Goal: Complete application form

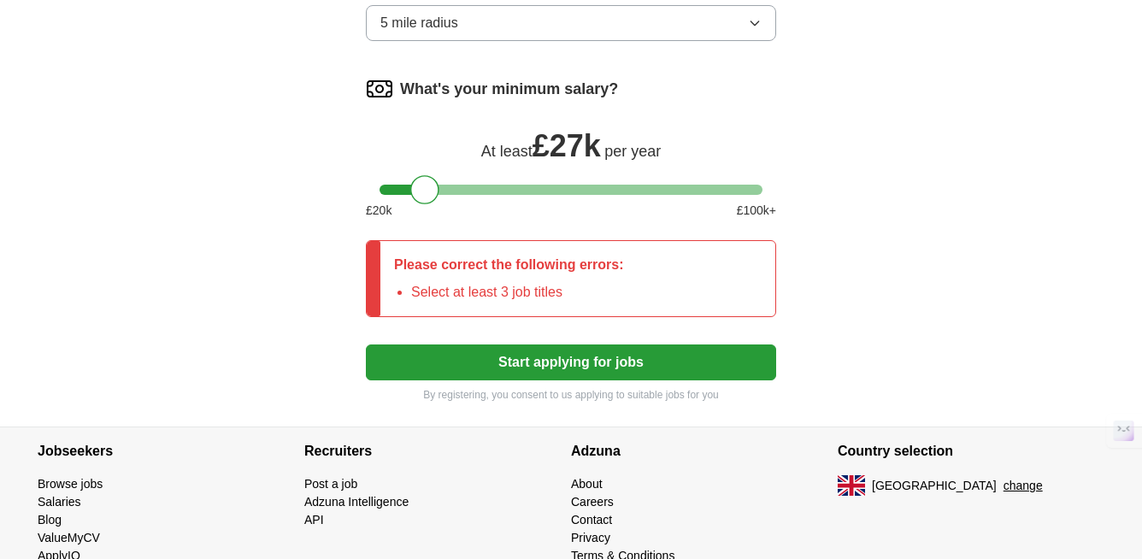
scroll to position [847, 0]
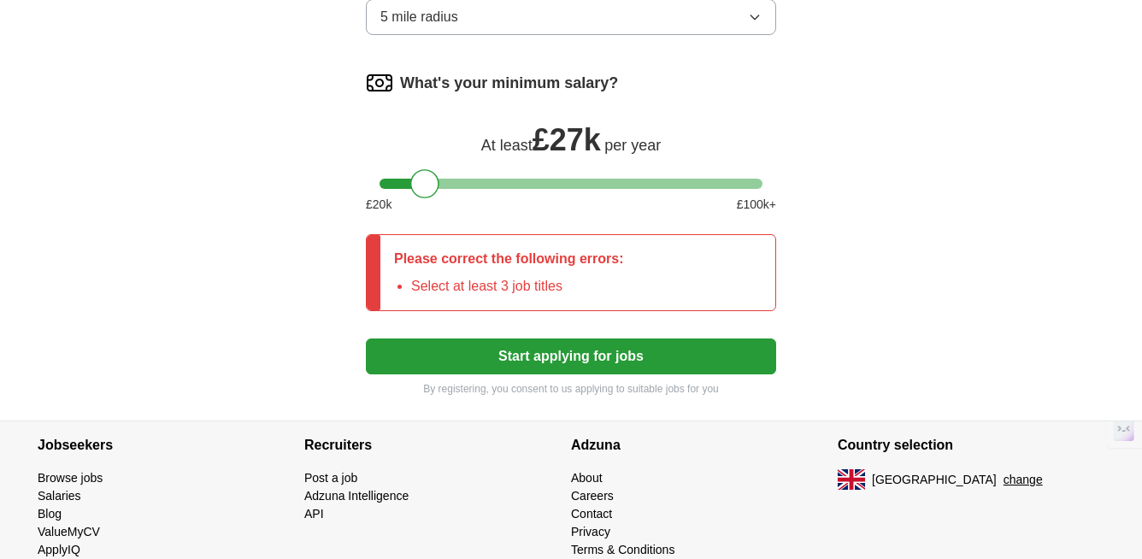
click at [636, 358] on button "Start applying for jobs" at bounding box center [571, 356] width 410 height 36
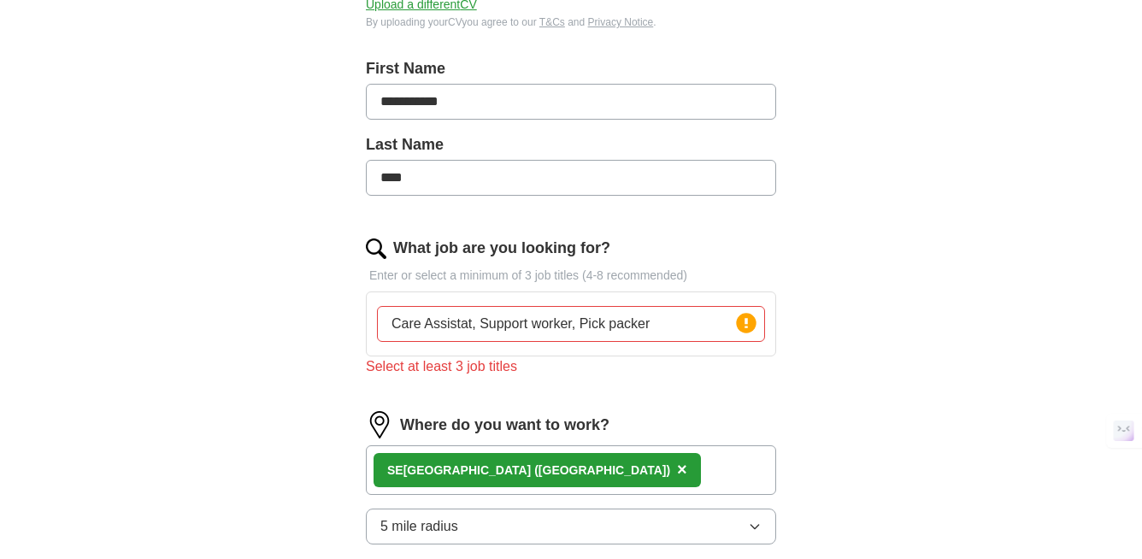
scroll to position [338, 0]
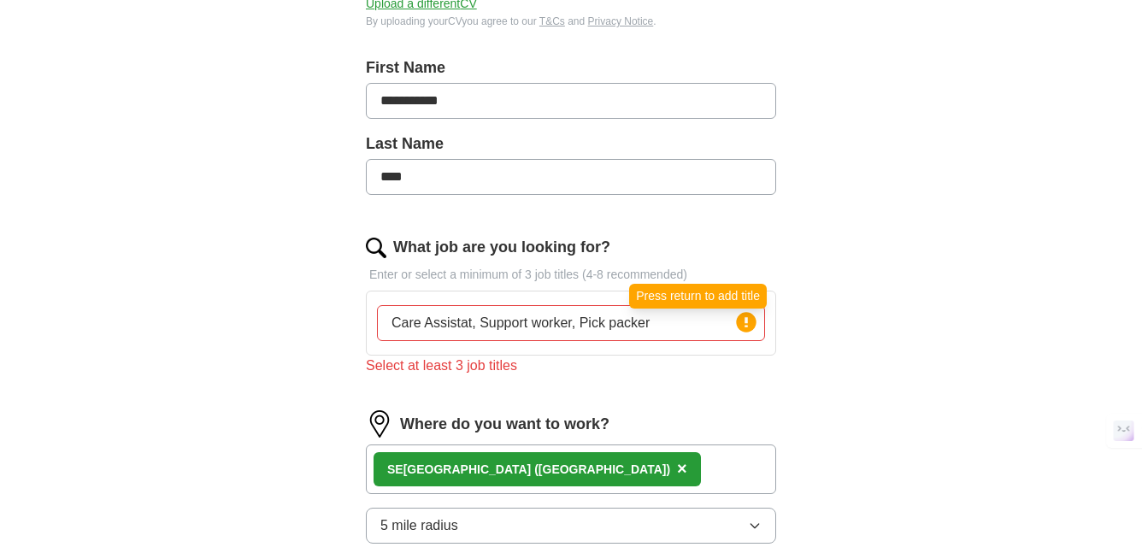
click at [745, 326] on icon at bounding box center [745, 322] width 3 height 10
click at [716, 326] on input "Care Assistat, Support worker, Pick packer" at bounding box center [571, 323] width 388 height 36
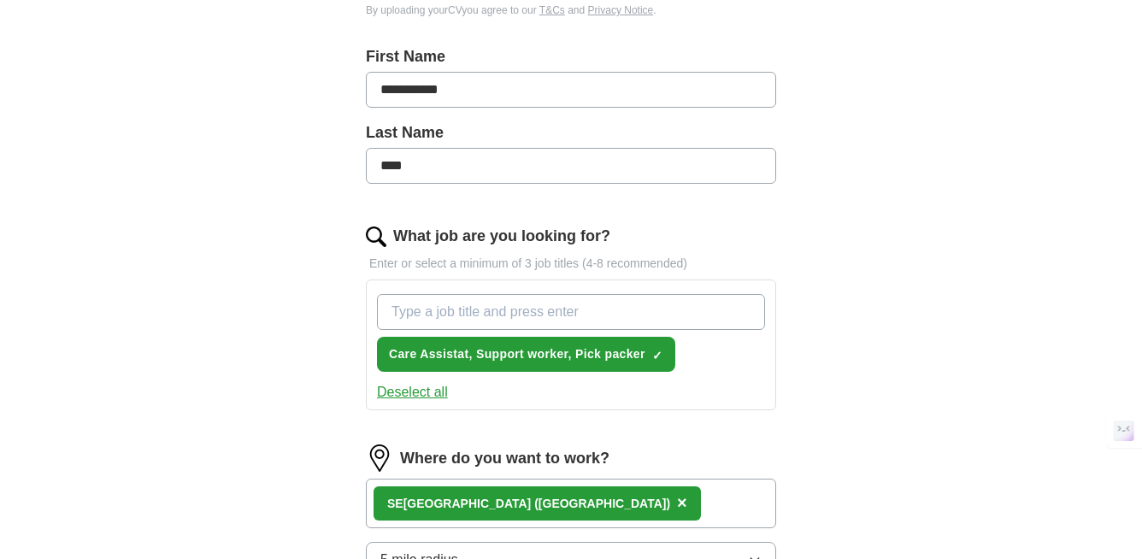
scroll to position [351, 0]
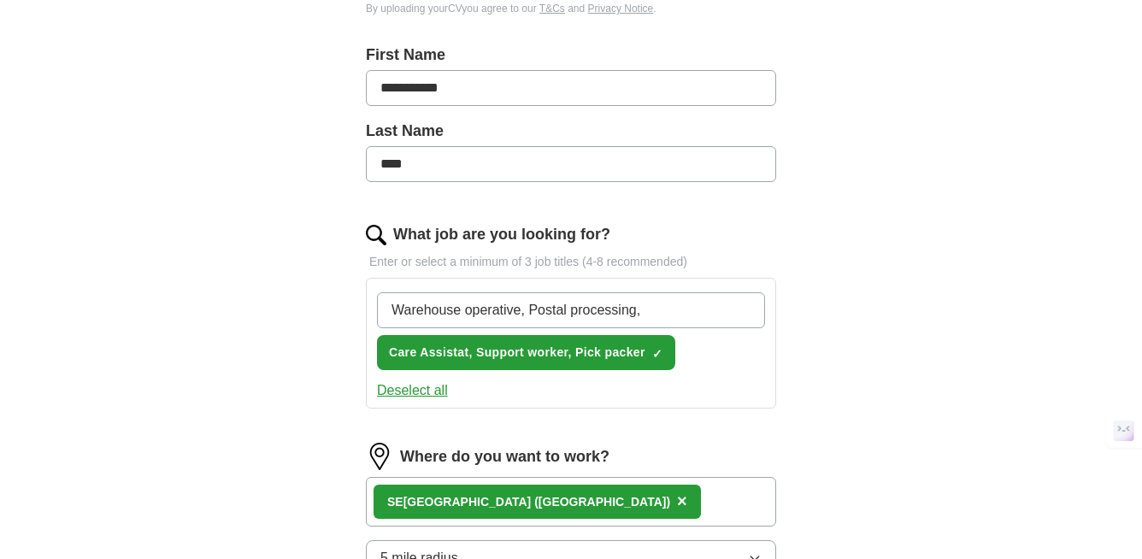
type input "Warehouse operative, Postal processing,"
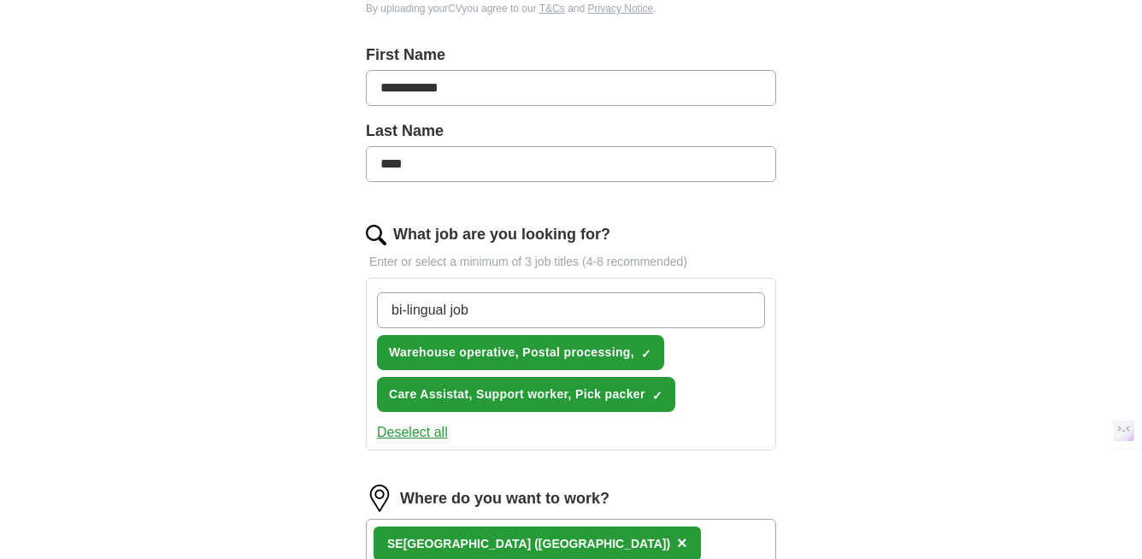
type input "bi-lingual jobs"
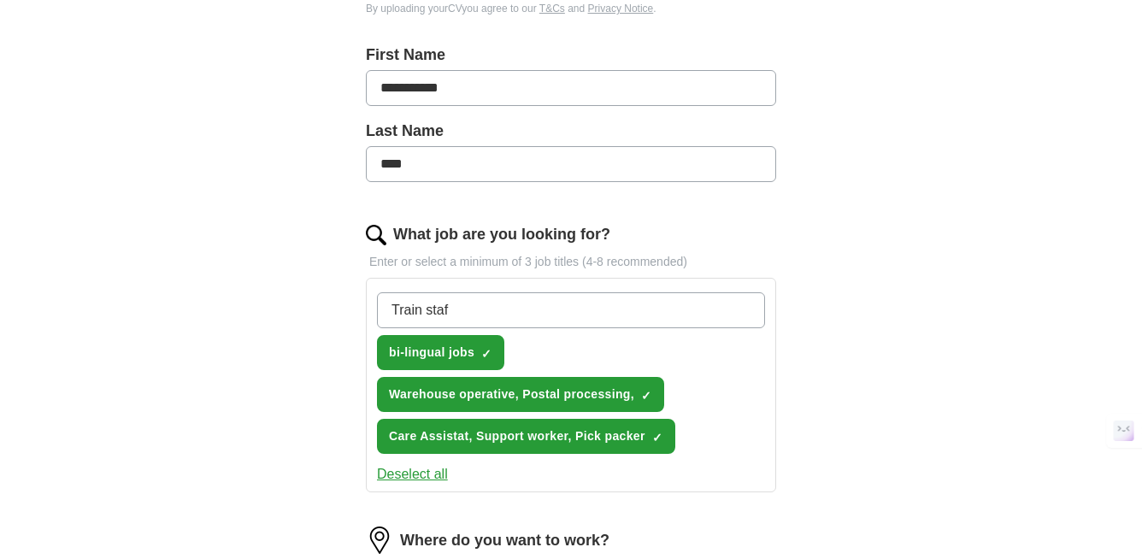
type input "Train staff"
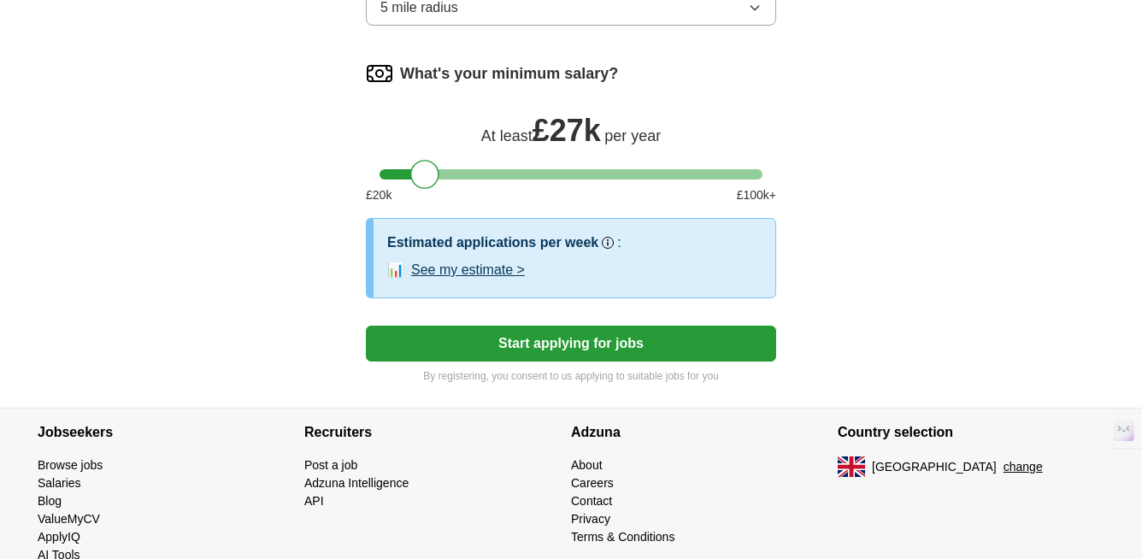
scroll to position [1024, 0]
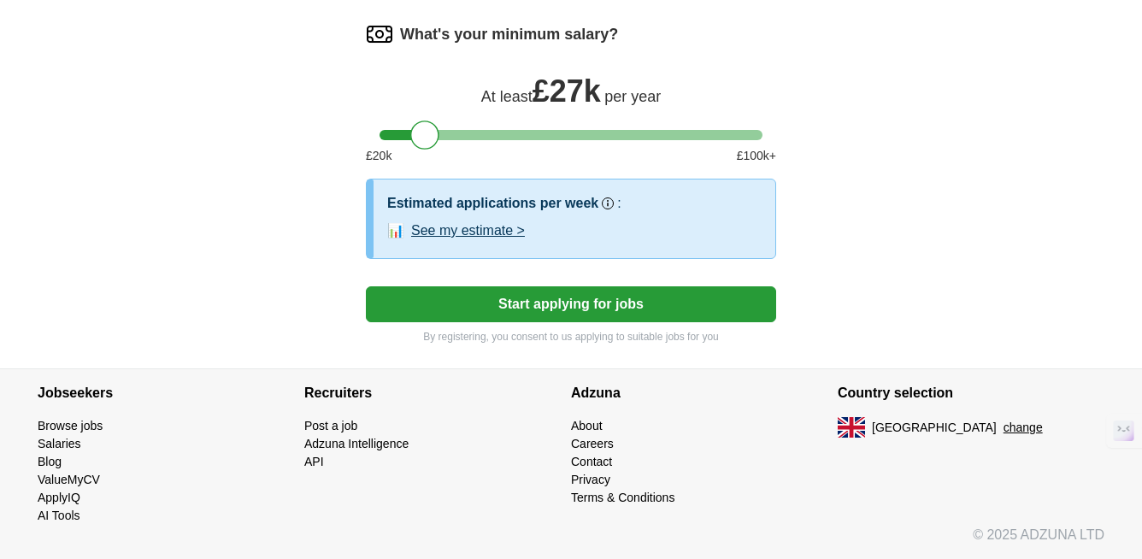
click at [576, 310] on button "Start applying for jobs" at bounding box center [571, 304] width 410 height 36
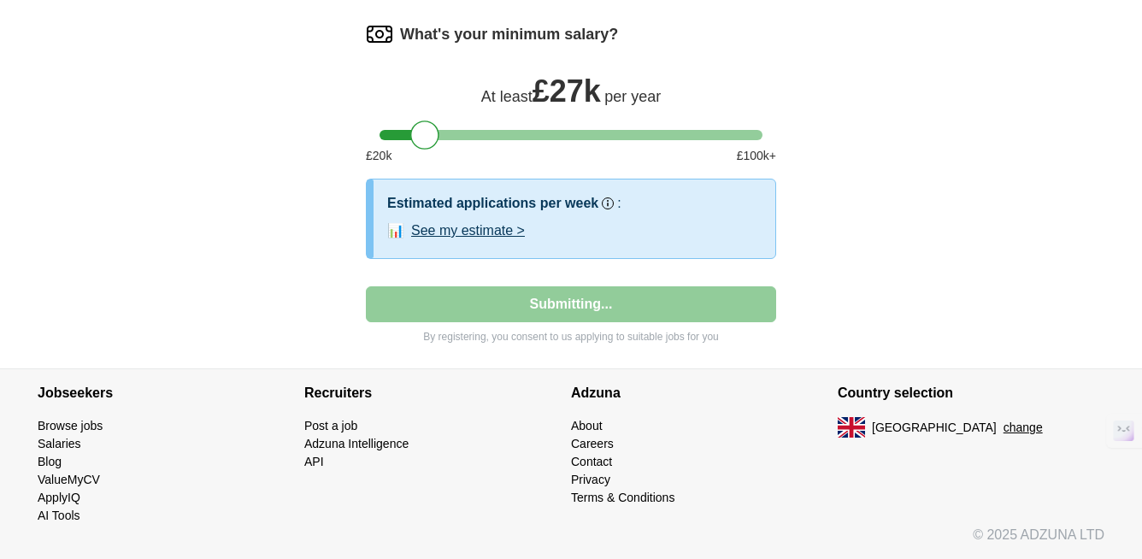
select select "**"
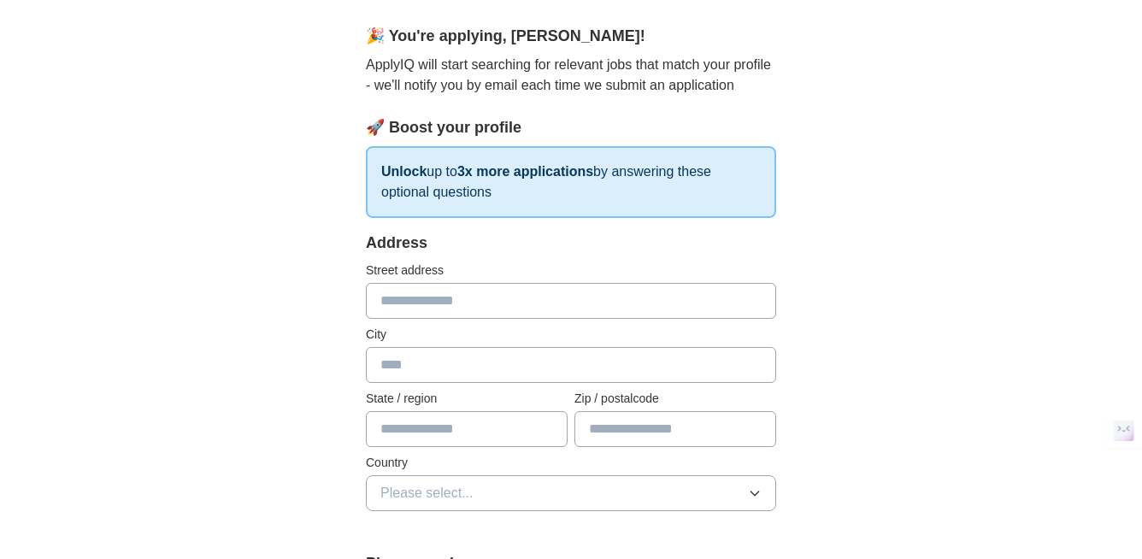
scroll to position [180, 0]
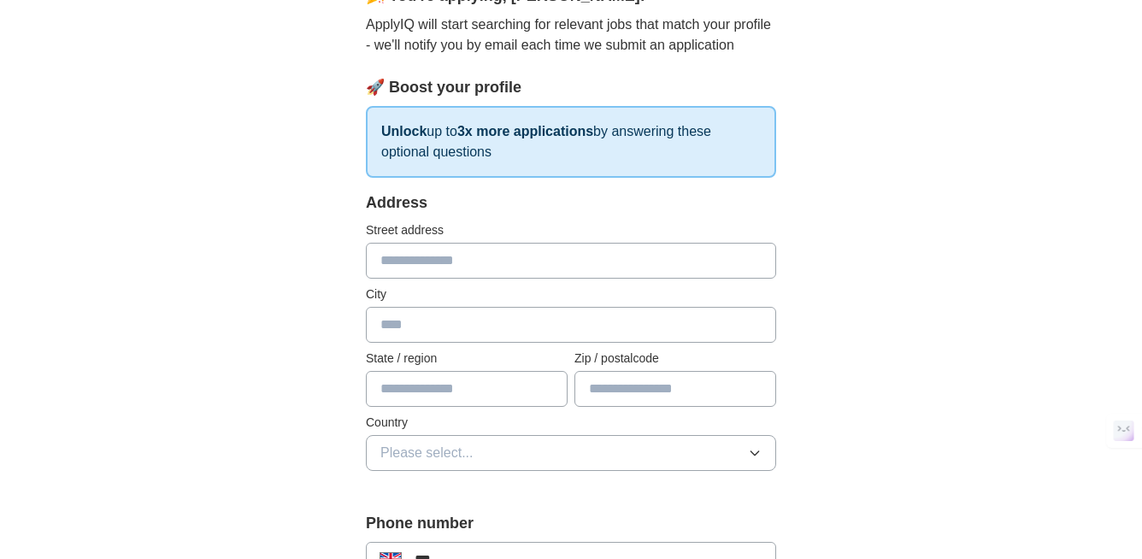
click at [447, 261] on input "text" at bounding box center [571, 261] width 410 height 36
type input "**********"
click at [424, 323] on input "text" at bounding box center [571, 325] width 410 height 36
type input "******"
click at [455, 395] on input "text" at bounding box center [467, 389] width 202 height 36
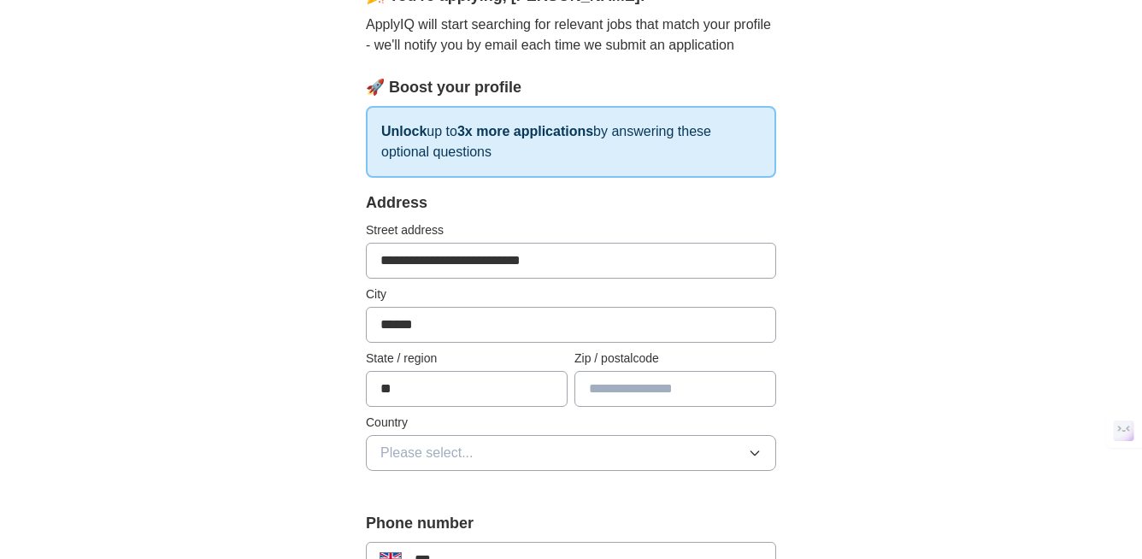
type input "**"
click at [629, 390] on input "text" at bounding box center [675, 389] width 202 height 36
type input "********"
click at [750, 461] on button "Please select..." at bounding box center [571, 453] width 410 height 36
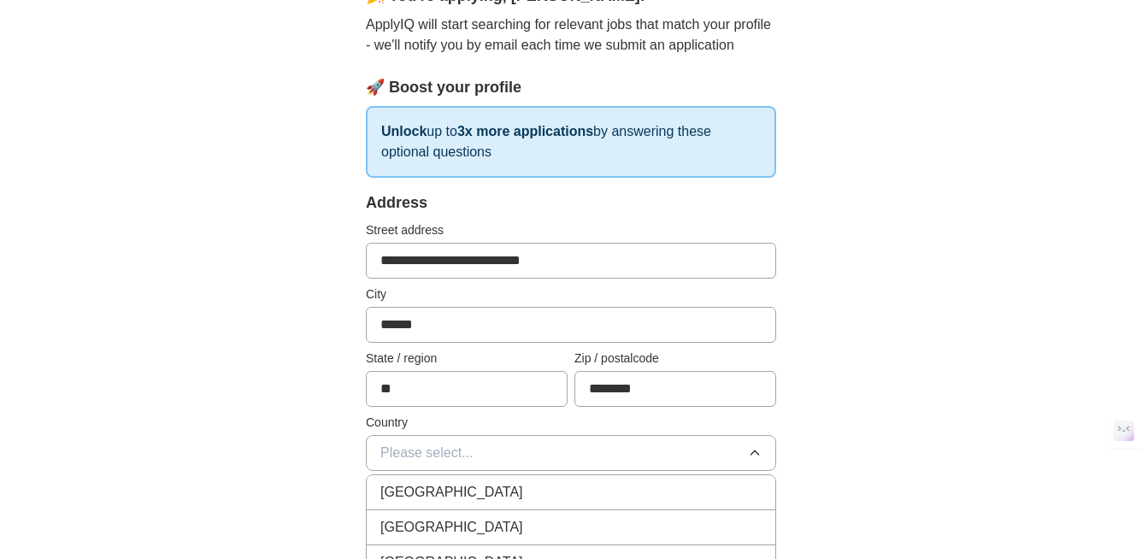
click at [640, 494] on div "[GEOGRAPHIC_DATA]" at bounding box center [570, 492] width 381 height 21
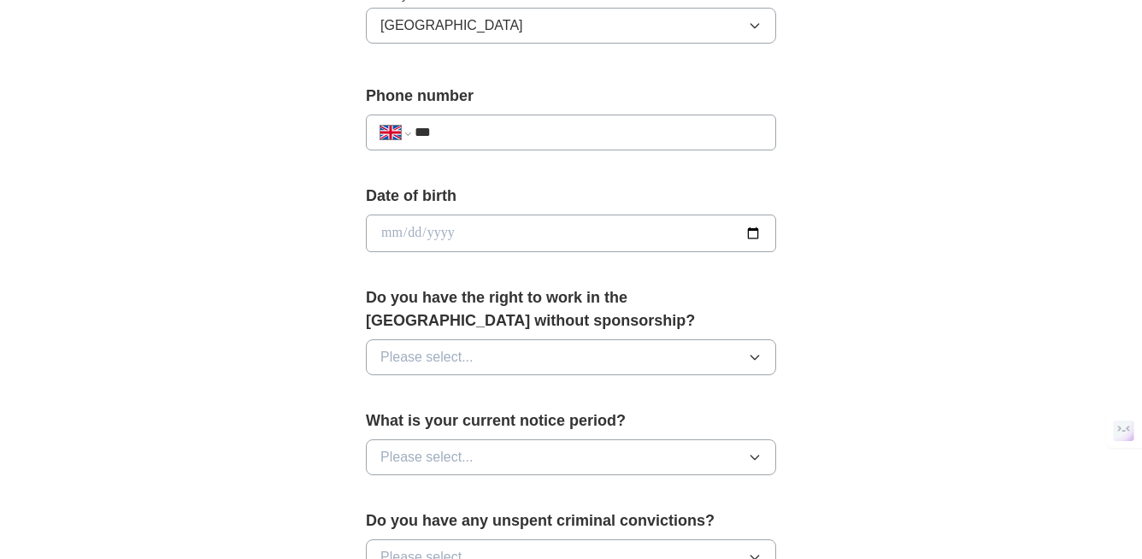
scroll to position [635, 0]
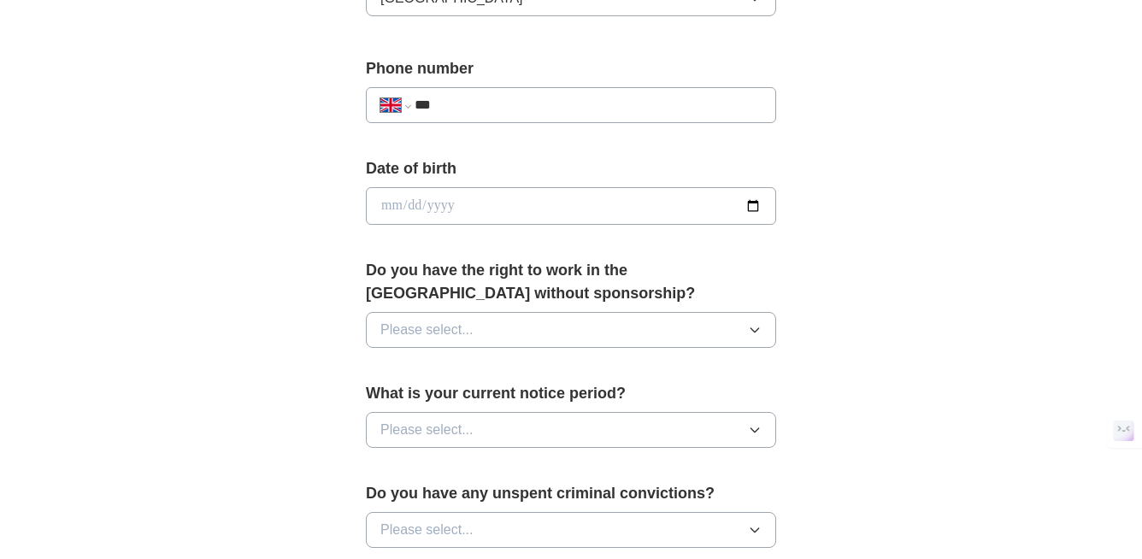
click at [549, 111] on input "***" at bounding box center [587, 105] width 347 height 21
type input "**********"
click at [751, 208] on input "date" at bounding box center [571, 206] width 410 height 38
click at [390, 200] on input "date" at bounding box center [571, 206] width 410 height 38
type input "**********"
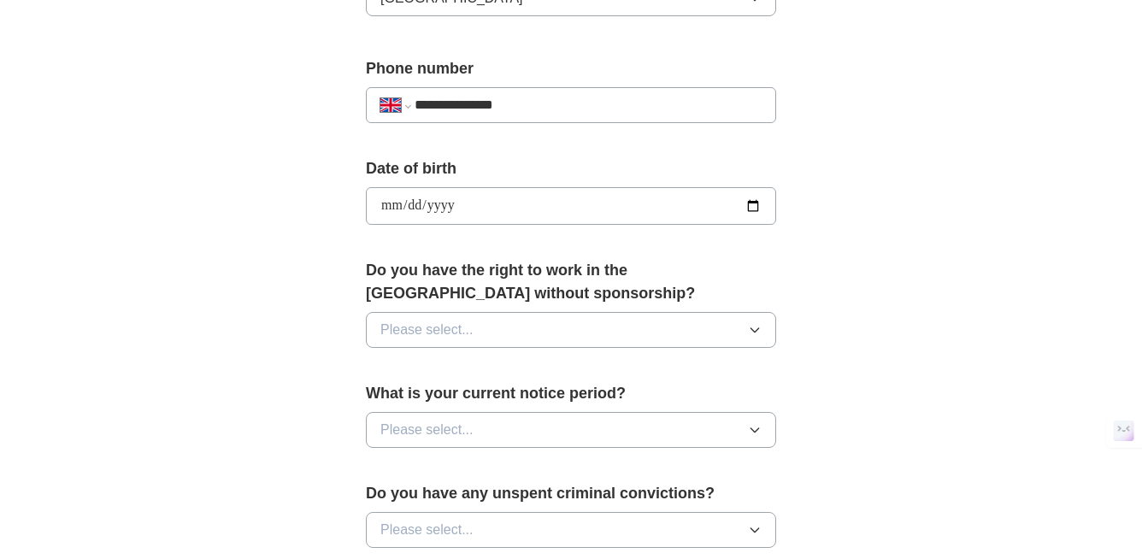
click at [813, 245] on div "**********" at bounding box center [570, 231] width 547 height 1437
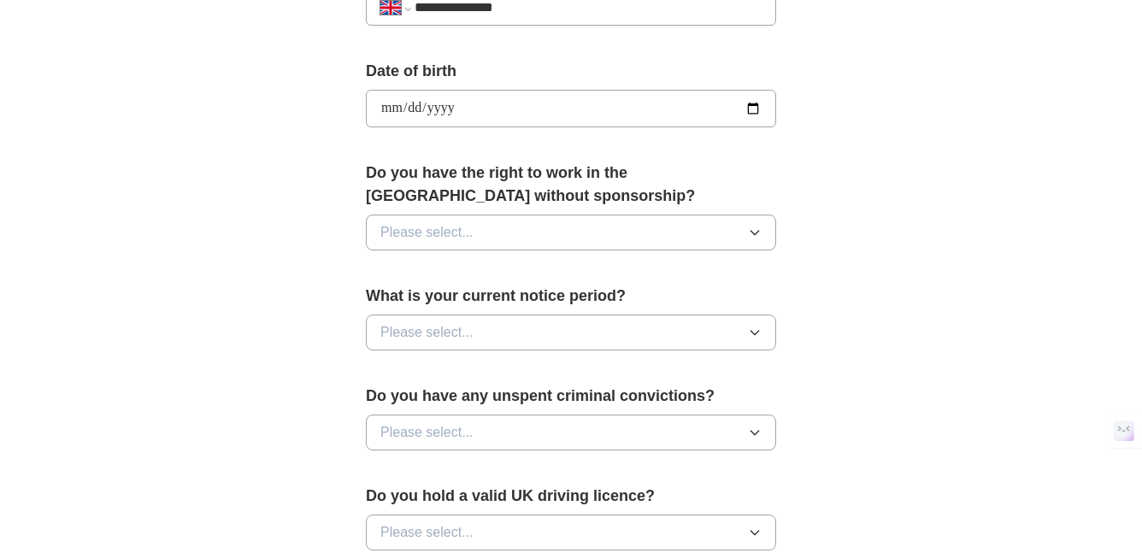
scroll to position [750, 0]
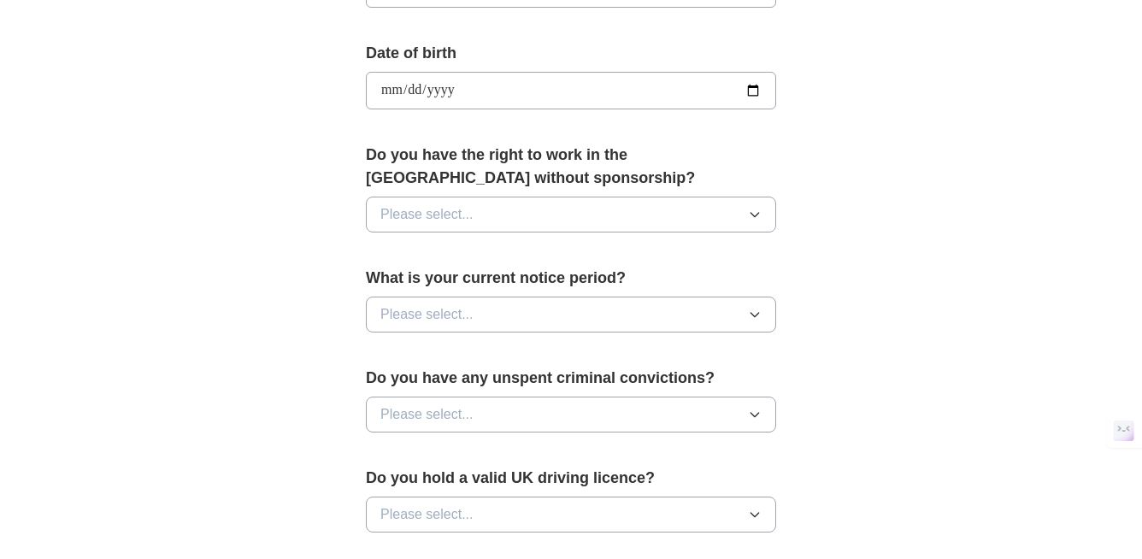
click at [753, 216] on icon "button" at bounding box center [755, 215] width 14 height 14
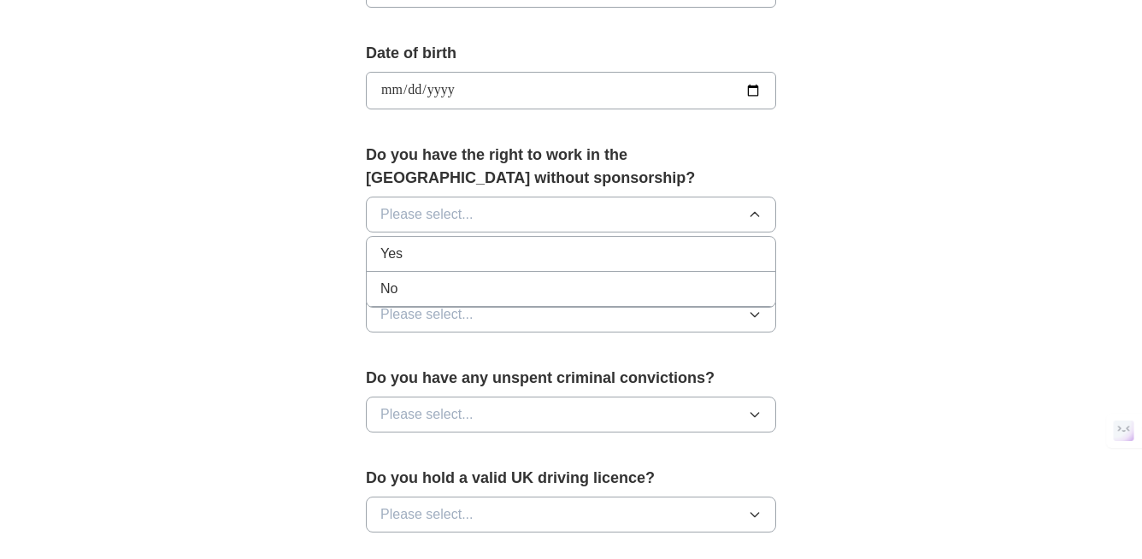
click at [555, 255] on div "Yes" at bounding box center [570, 254] width 381 height 21
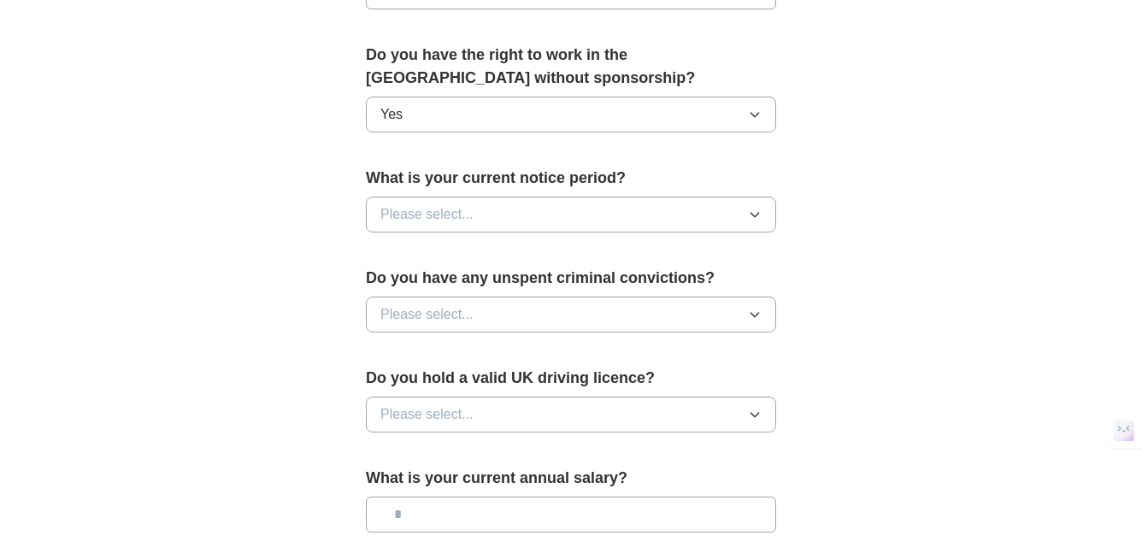
scroll to position [851, 0]
click at [749, 221] on button "Please select..." at bounding box center [571, 214] width 410 height 36
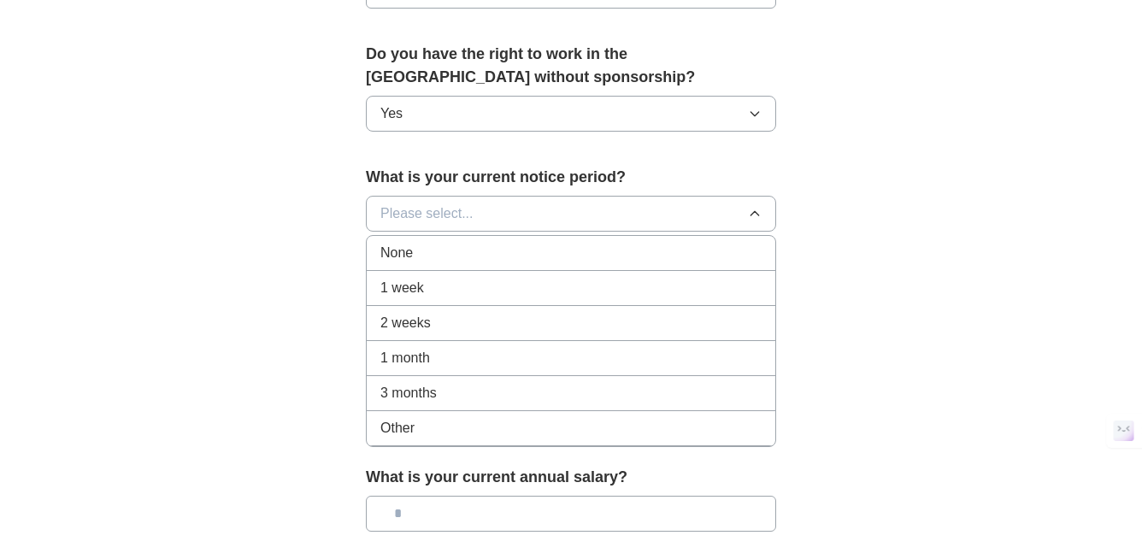
click at [659, 253] on div "None" at bounding box center [570, 253] width 381 height 21
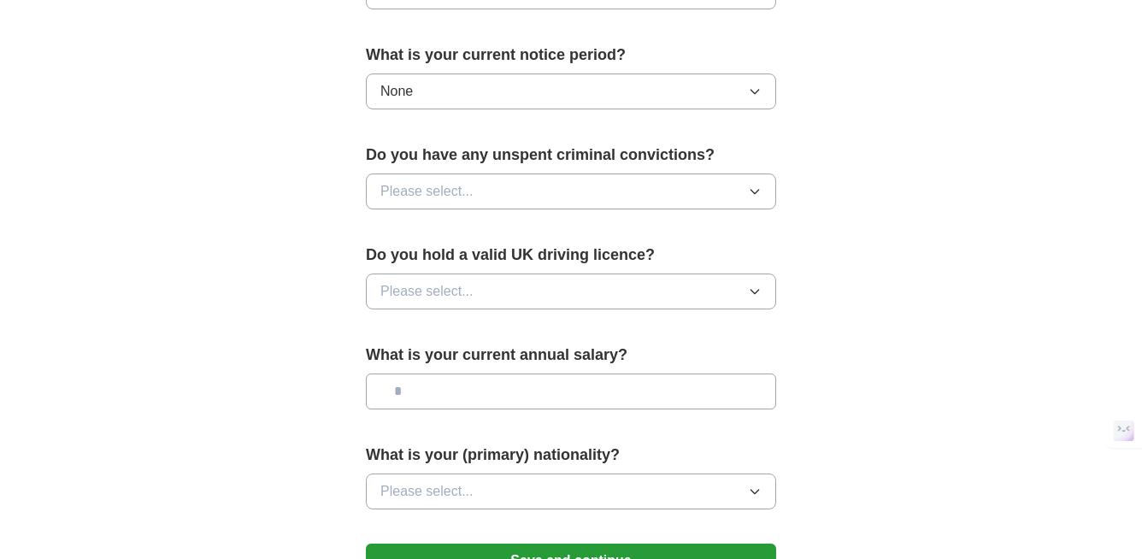
scroll to position [974, 0]
click at [758, 191] on icon "button" at bounding box center [755, 191] width 14 height 14
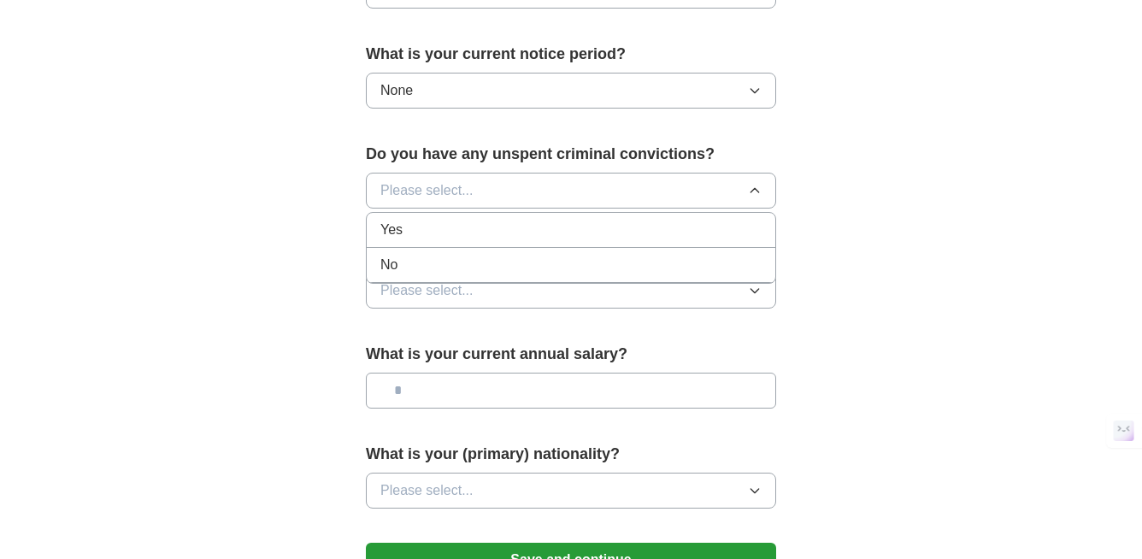
click at [666, 259] on div "No" at bounding box center [570, 265] width 381 height 21
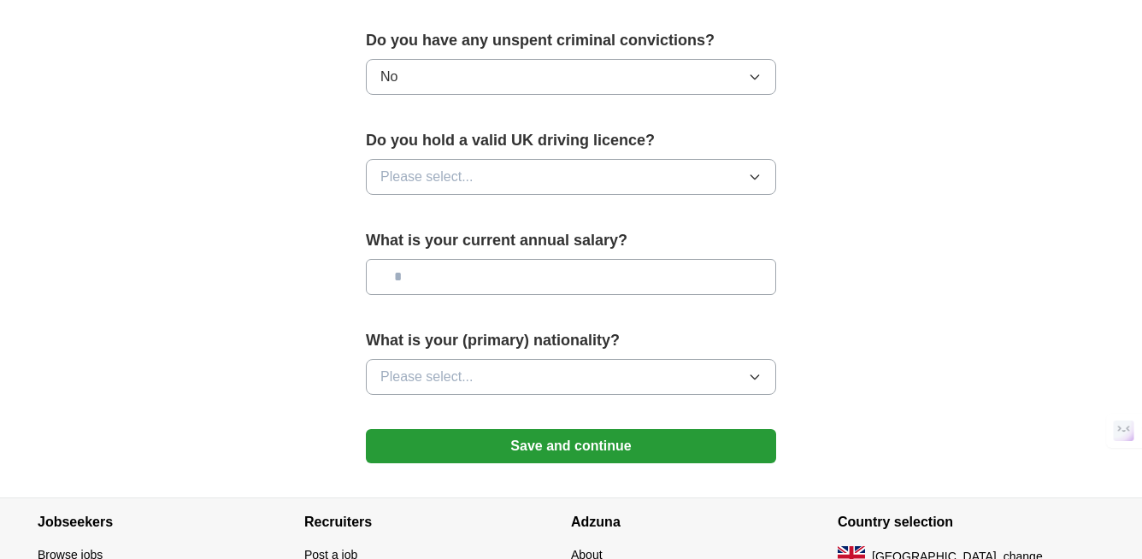
scroll to position [1089, 0]
click at [751, 179] on icon "button" at bounding box center [755, 176] width 14 height 14
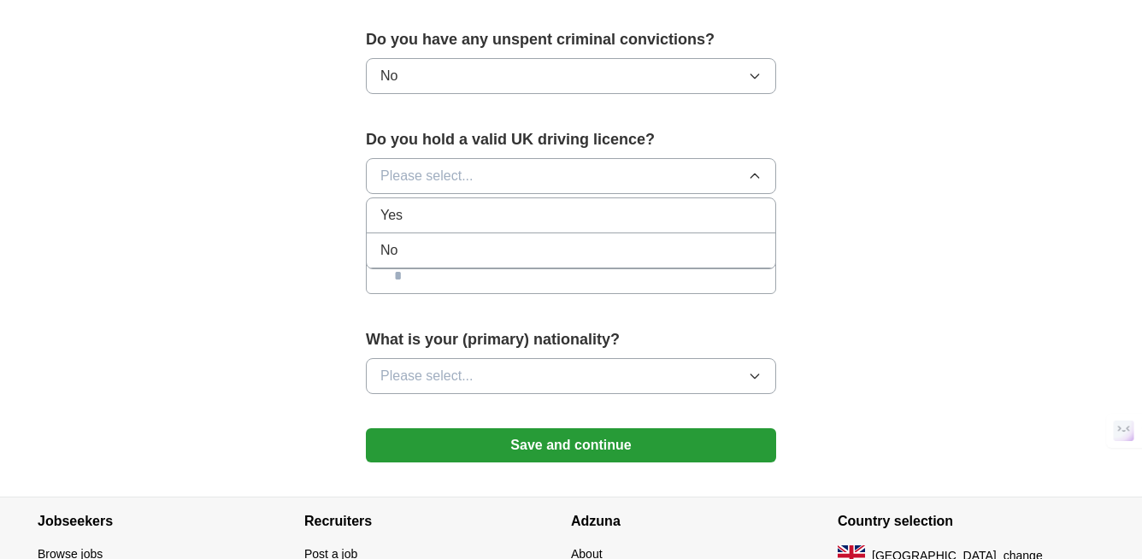
click at [628, 241] on div "No" at bounding box center [570, 250] width 381 height 21
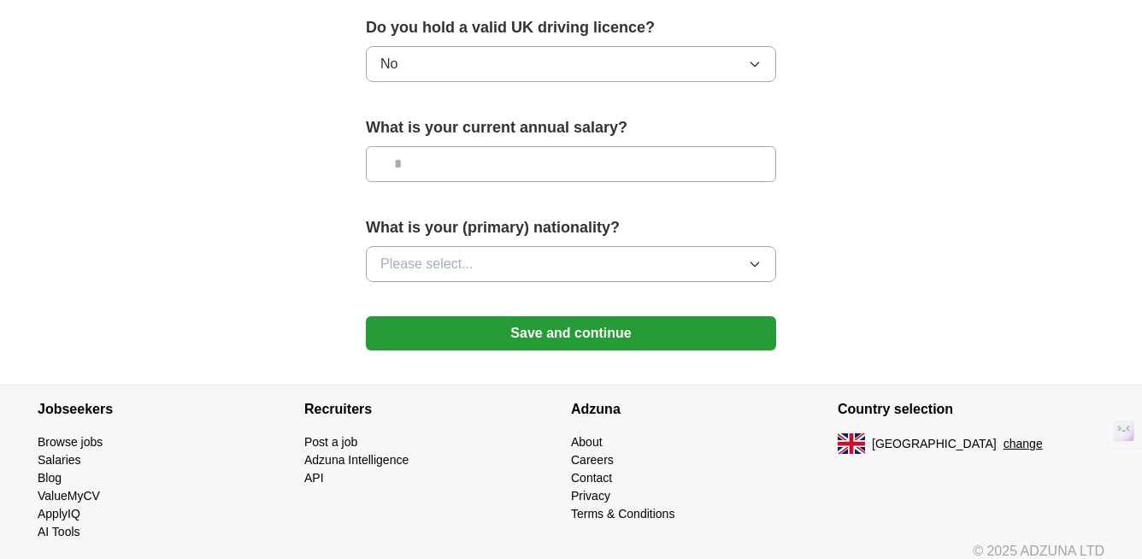
scroll to position [1217, 0]
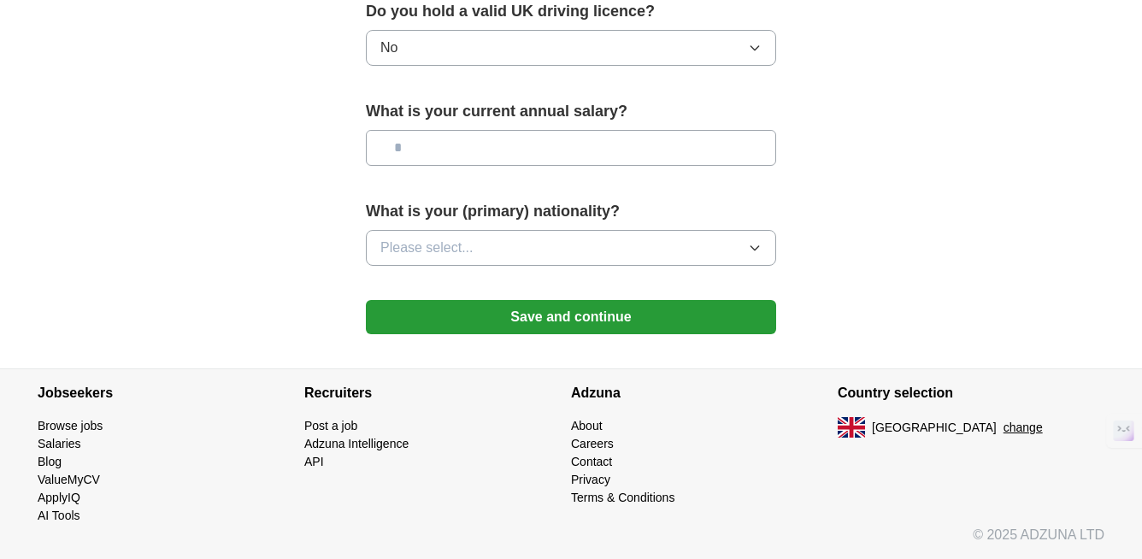
click at [757, 250] on icon "button" at bounding box center [755, 248] width 14 height 14
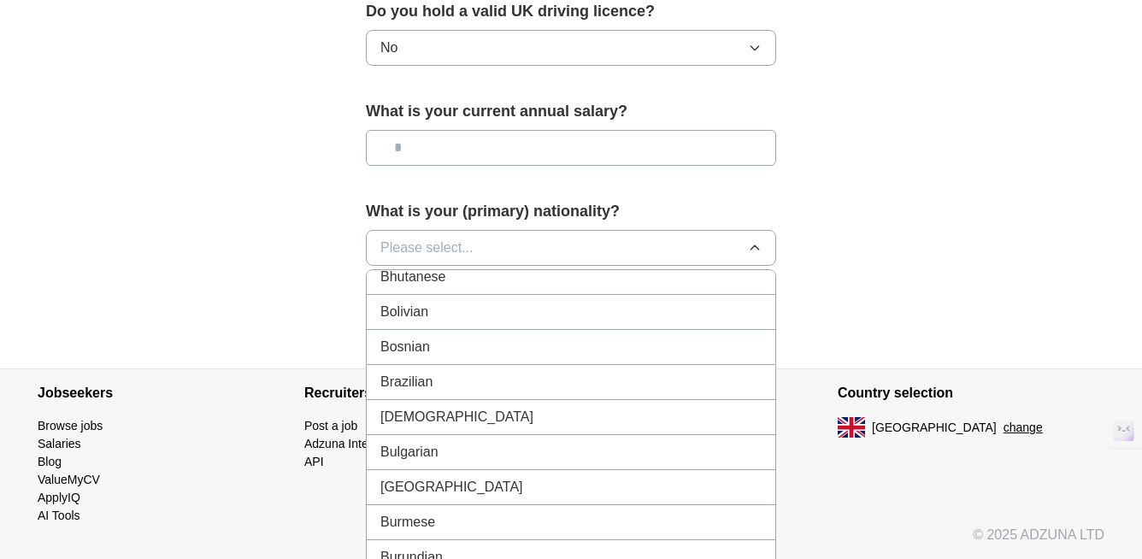
scroll to position [820, 0]
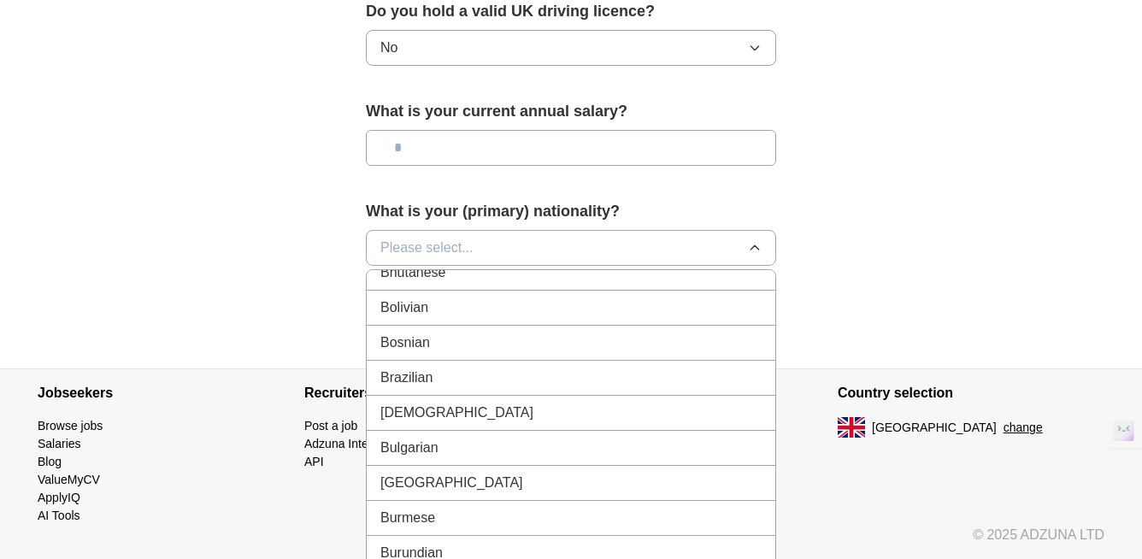
click at [668, 312] on div "Bolivian" at bounding box center [570, 307] width 381 height 21
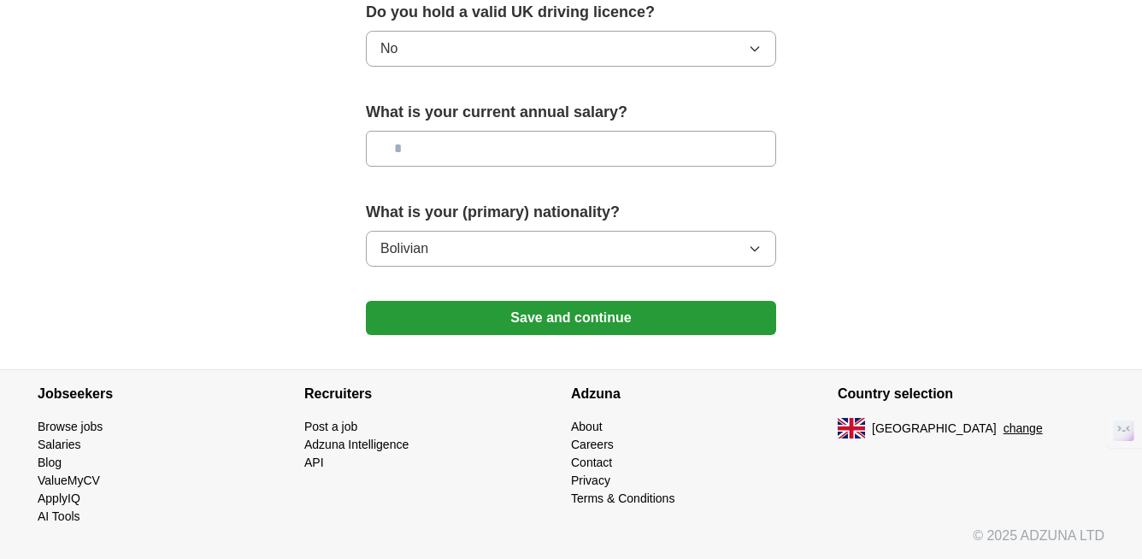
scroll to position [1217, 0]
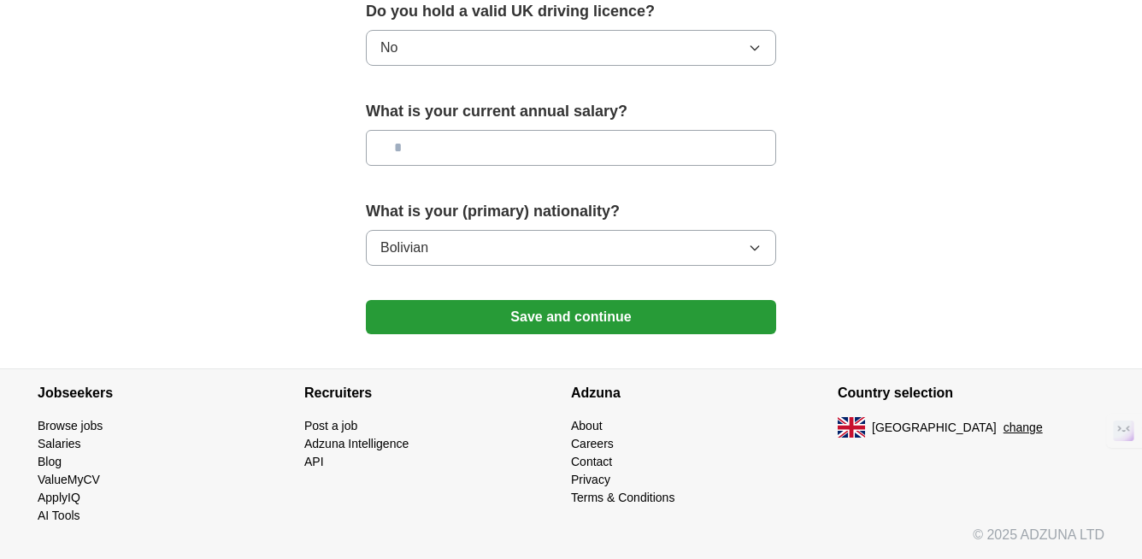
click at [624, 317] on button "Save and continue" at bounding box center [571, 317] width 410 height 34
